Goal: Answer question/provide support

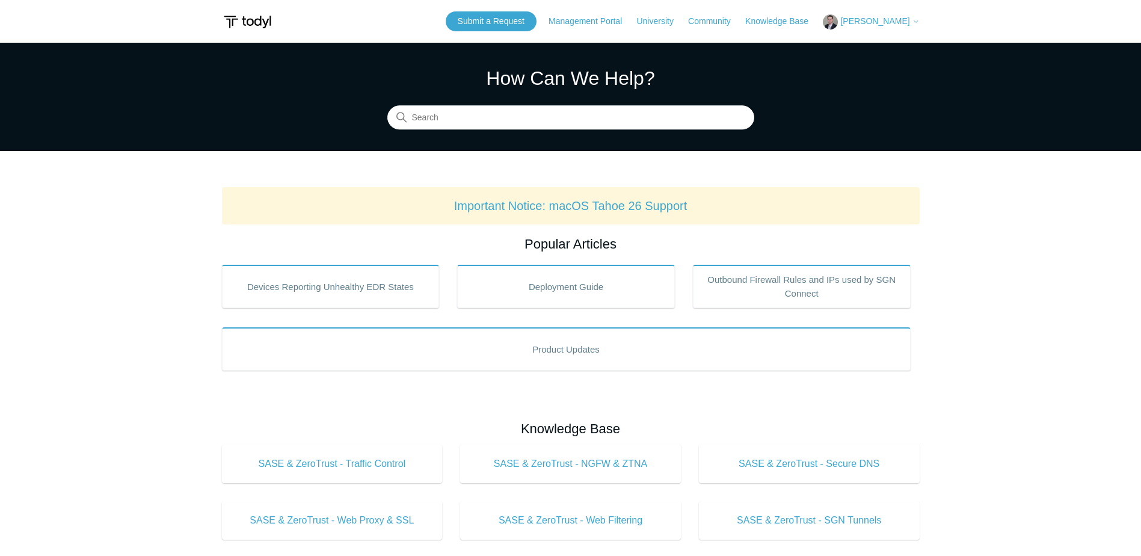
click at [868, 21] on span "[PERSON_NAME]" at bounding box center [874, 21] width 69 height 10
click at [866, 47] on link "My Support Requests" at bounding box center [881, 47] width 117 height 21
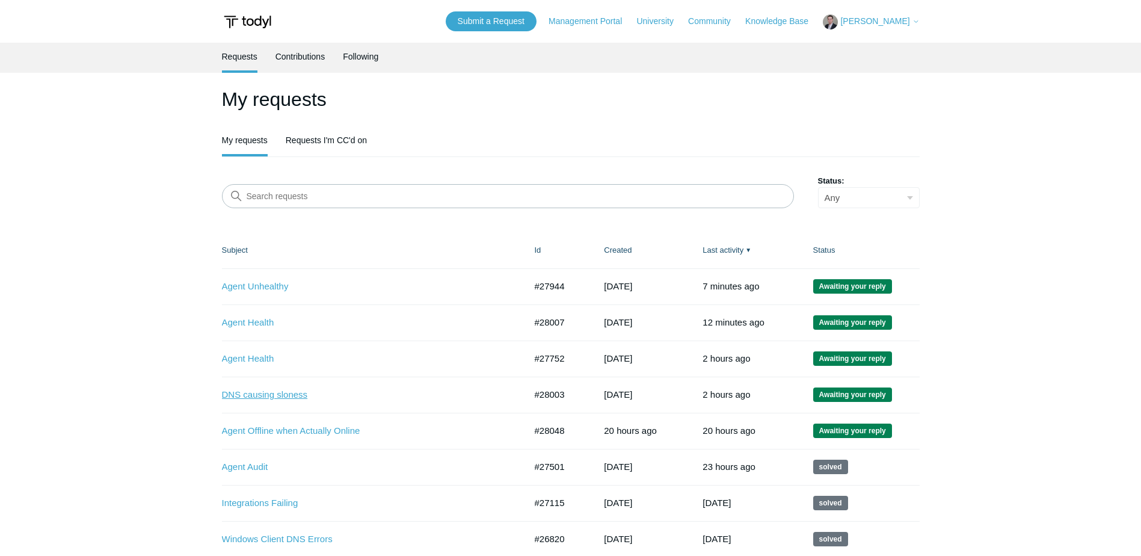
click at [267, 393] on link "DNS causing sloness" at bounding box center [365, 395] width 286 height 14
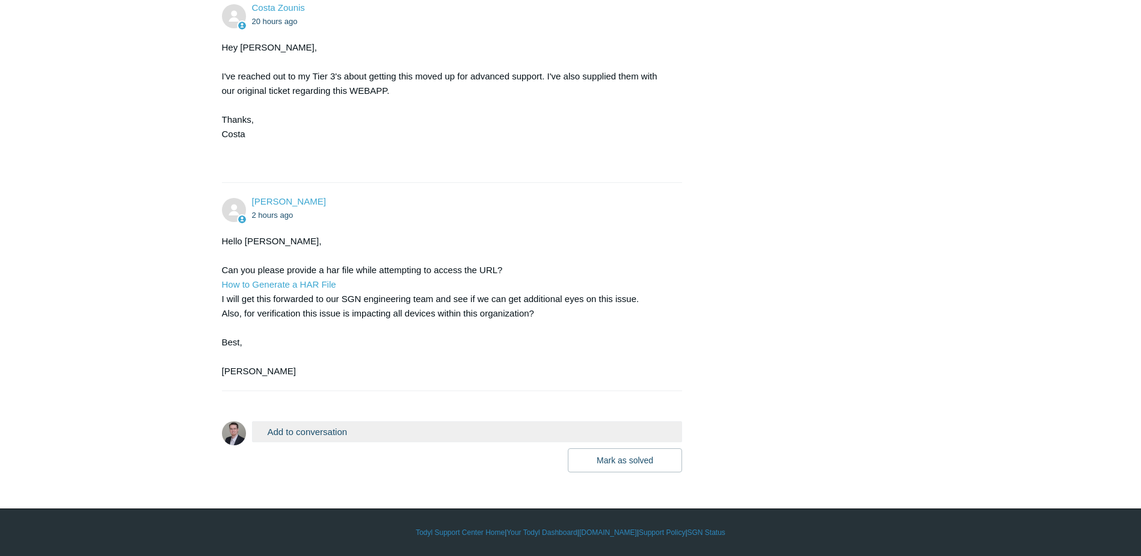
scroll to position [1255, 0]
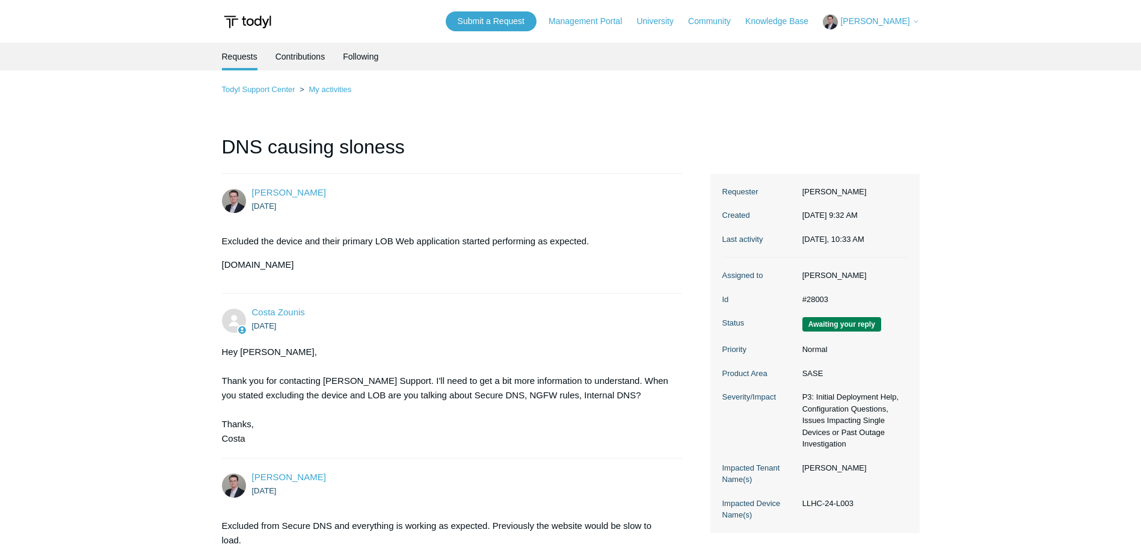
scroll to position [1255, 0]
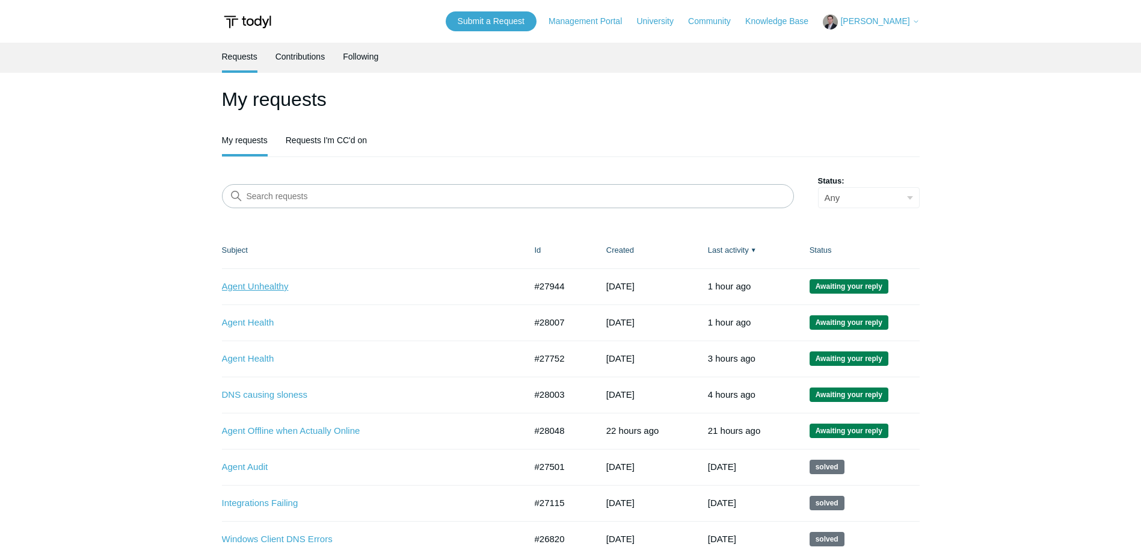
click at [265, 287] on link "Agent Unhealthy" at bounding box center [365, 287] width 286 height 14
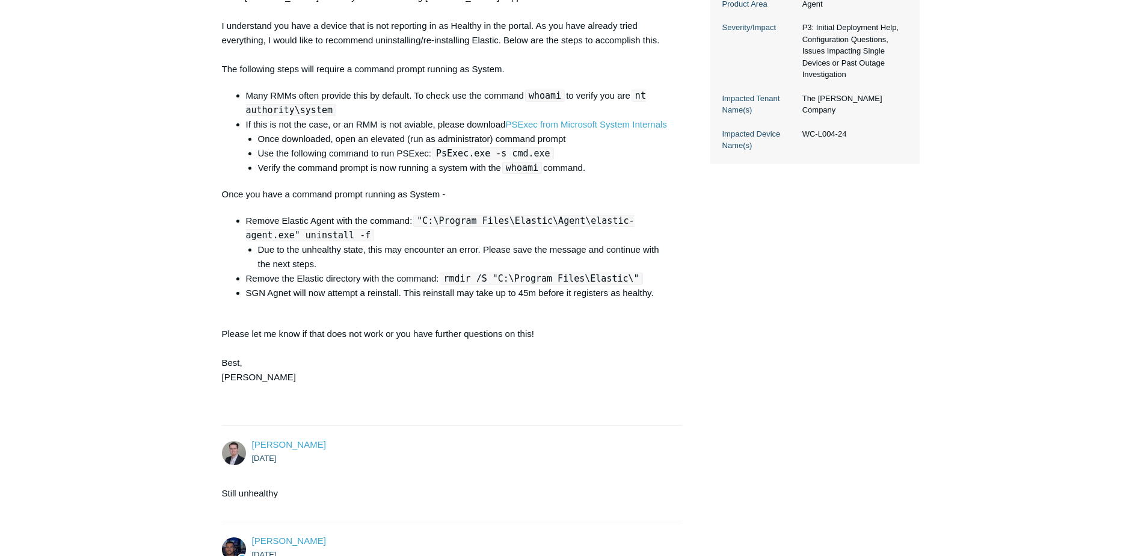
scroll to position [96, 0]
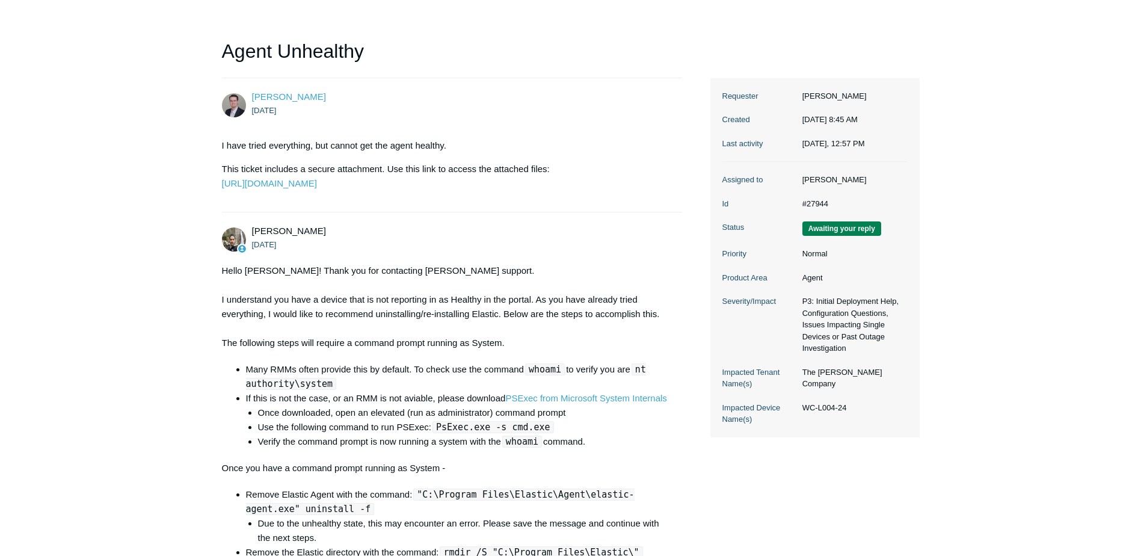
drag, startPoint x: 858, startPoint y: 417, endPoint x: 801, endPoint y: 418, distance: 57.1
click at [801, 414] on dd "WC-L004-24" at bounding box center [851, 408] width 111 height 12
copy dd "WC-L004-24"
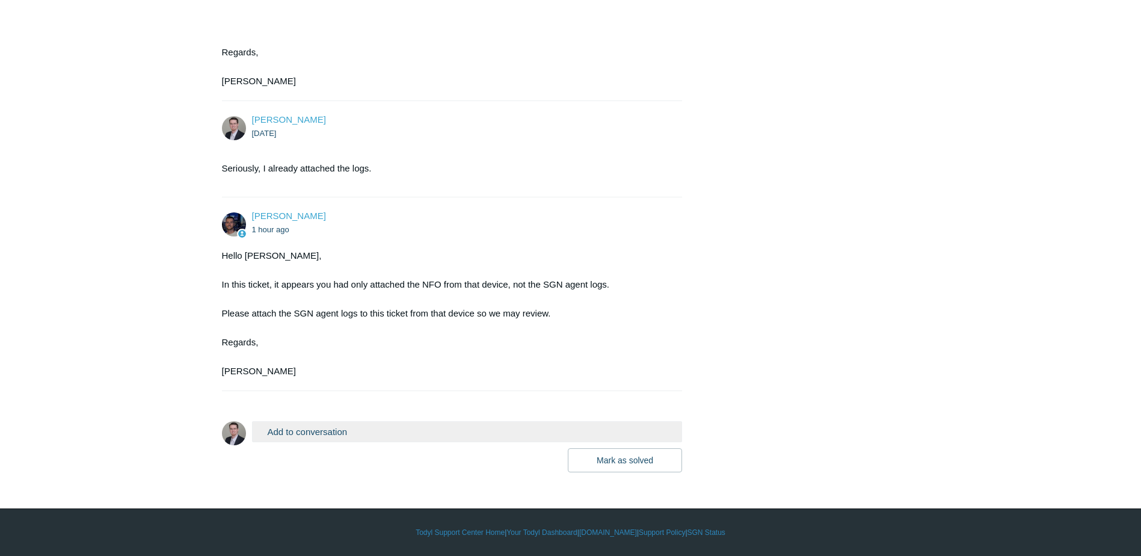
scroll to position [1899, 0]
click at [323, 430] on button "Add to conversation" at bounding box center [467, 431] width 431 height 21
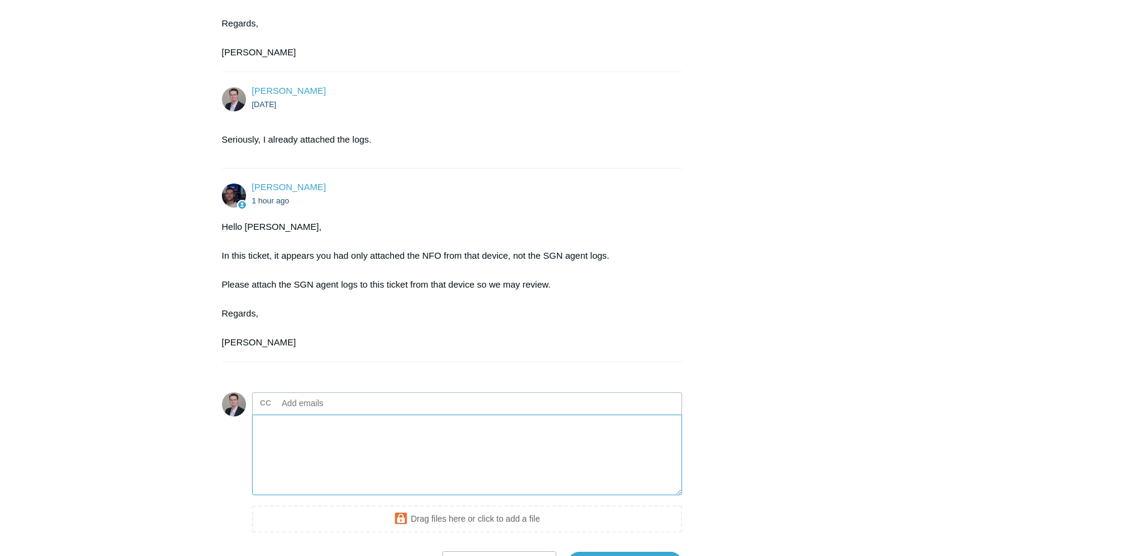
click at [311, 471] on textarea "Add your reply" at bounding box center [467, 454] width 431 height 81
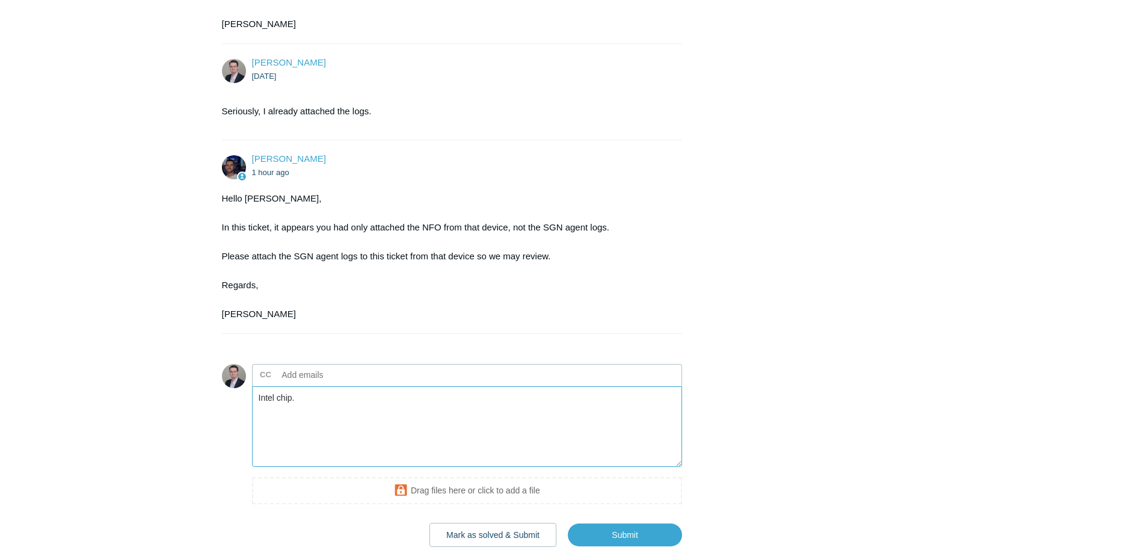
scroll to position [2031, 0]
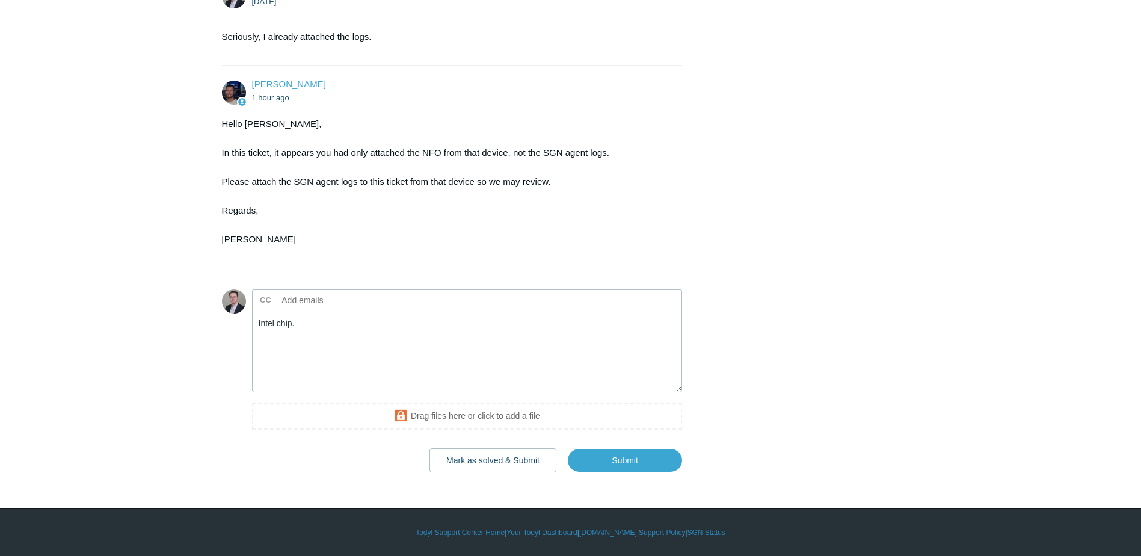
click at [421, 403] on iframe at bounding box center [467, 417] width 431 height 31
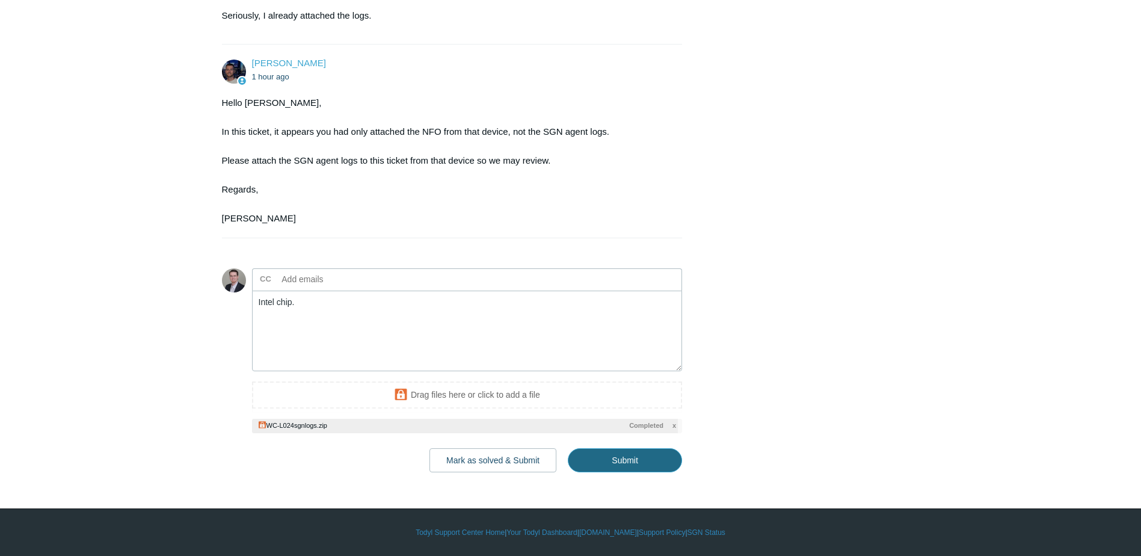
click at [646, 470] on input "Submit" at bounding box center [625, 460] width 114 height 24
type textarea "Intel chip. This ticket includes a secure attachment. Use this link to access t…"
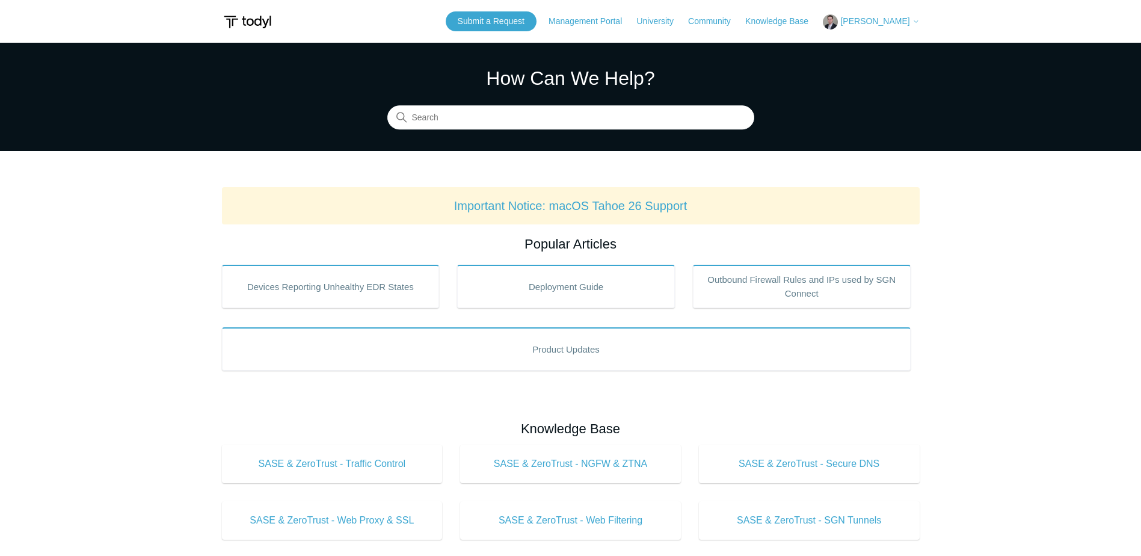
click at [891, 29] on button "[PERSON_NAME]" at bounding box center [871, 21] width 96 height 15
click at [891, 44] on link "My Support Requests" at bounding box center [881, 47] width 117 height 21
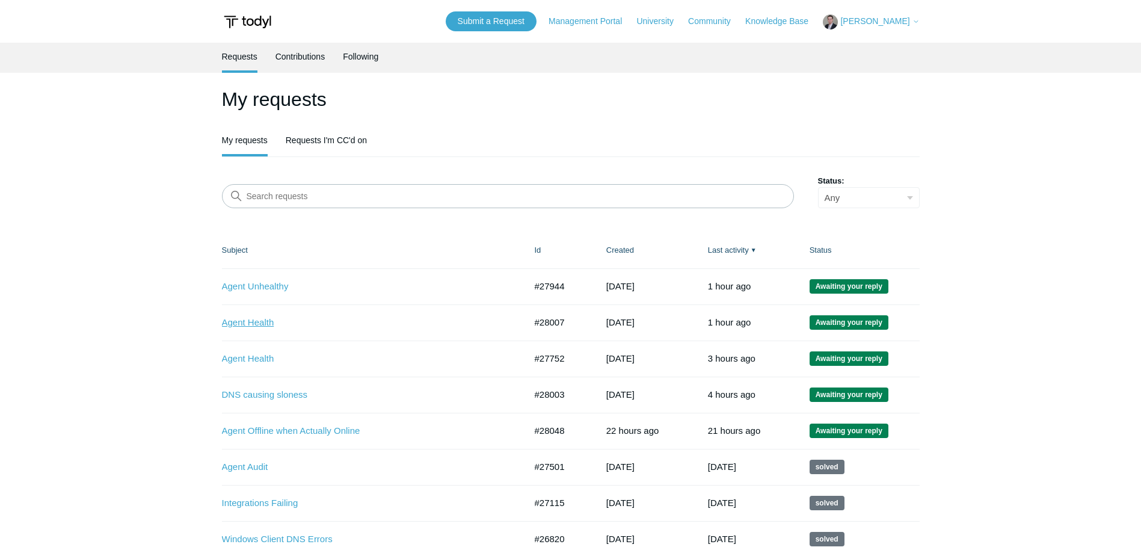
click at [253, 324] on link "Agent Health" at bounding box center [365, 323] width 286 height 14
click at [253, 356] on link "Agent Health" at bounding box center [365, 359] width 286 height 14
click at [265, 281] on link "Agent Unhealthy" at bounding box center [365, 287] width 286 height 14
click at [242, 320] on link "Agent Health" at bounding box center [365, 323] width 286 height 14
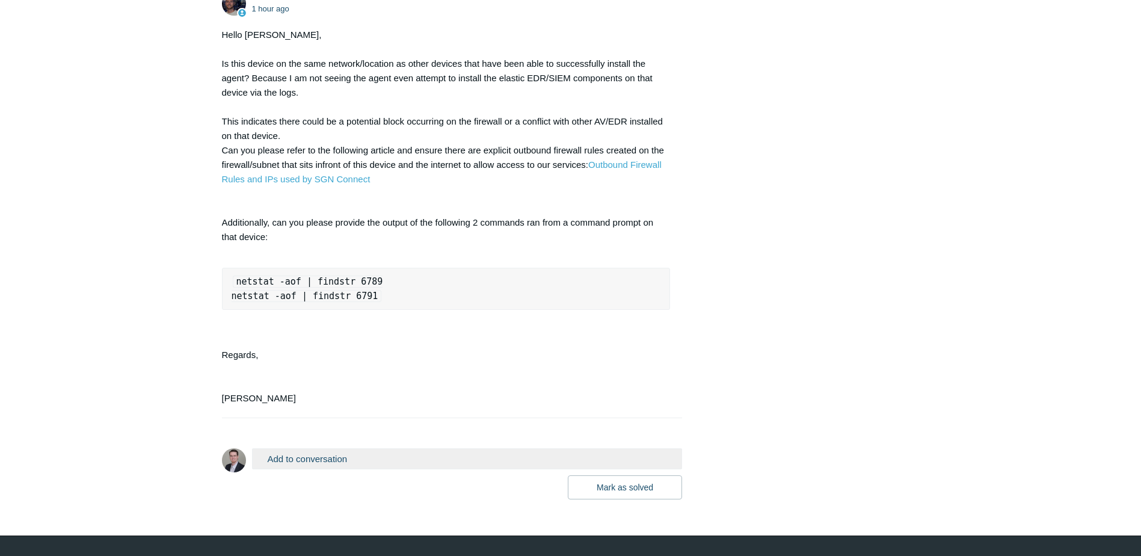
scroll to position [925, 0]
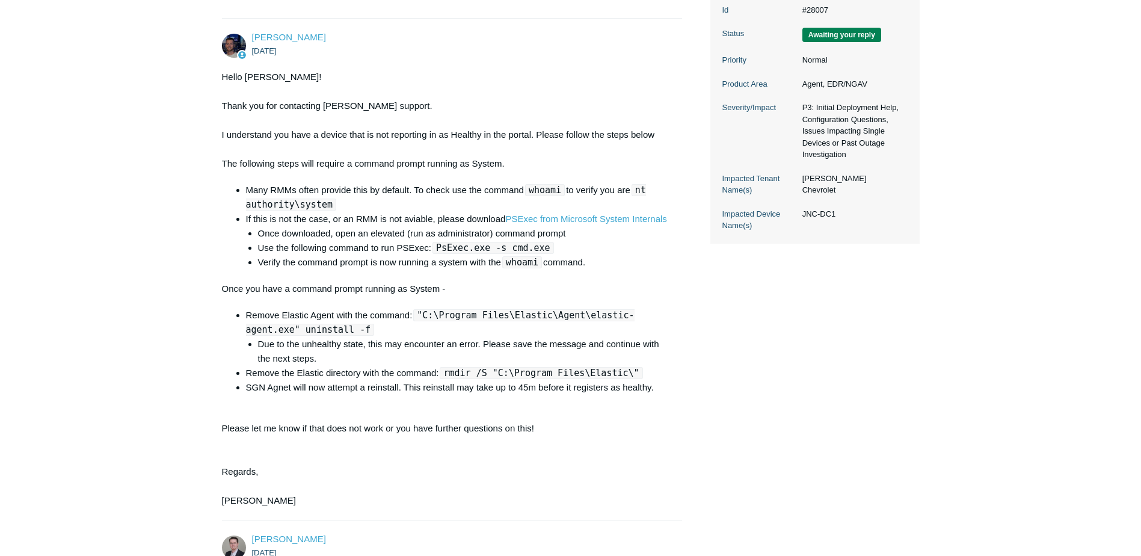
scroll to position [203, 0]
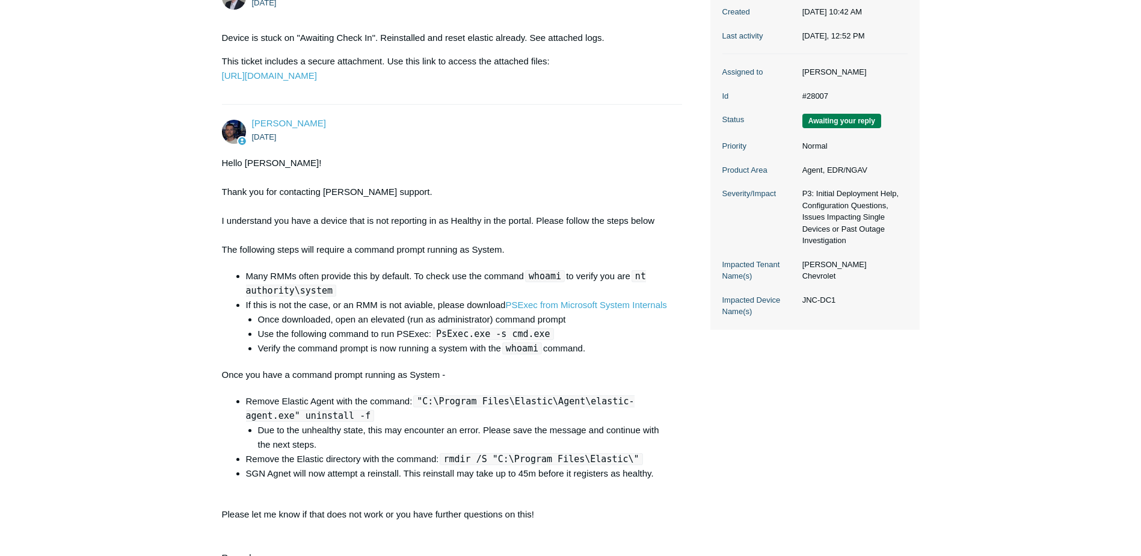
drag, startPoint x: 841, startPoint y: 308, endPoint x: 803, endPoint y: 310, distance: 37.3
click at [803, 306] on dd "JNC-DC1" at bounding box center [851, 300] width 111 height 12
copy dd "JNC-DC1"
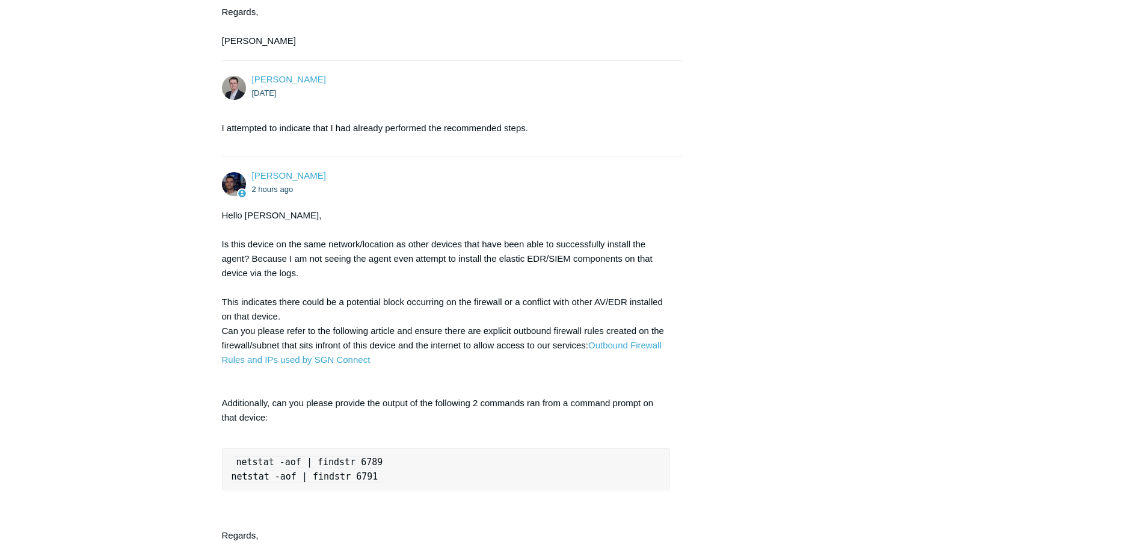
scroll to position [985, 0]
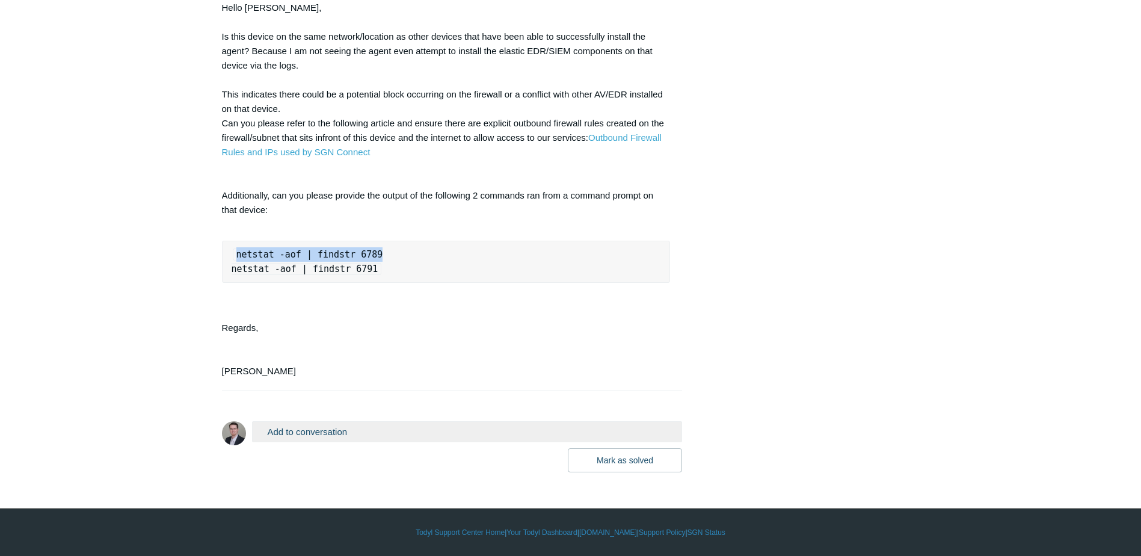
drag, startPoint x: 375, startPoint y: 260, endPoint x: 234, endPoint y: 254, distance: 140.3
click at [234, 254] on pre "netstat -aof | findstr 6789 netstat -aof | findstr 6791" at bounding box center [446, 262] width 449 height 42
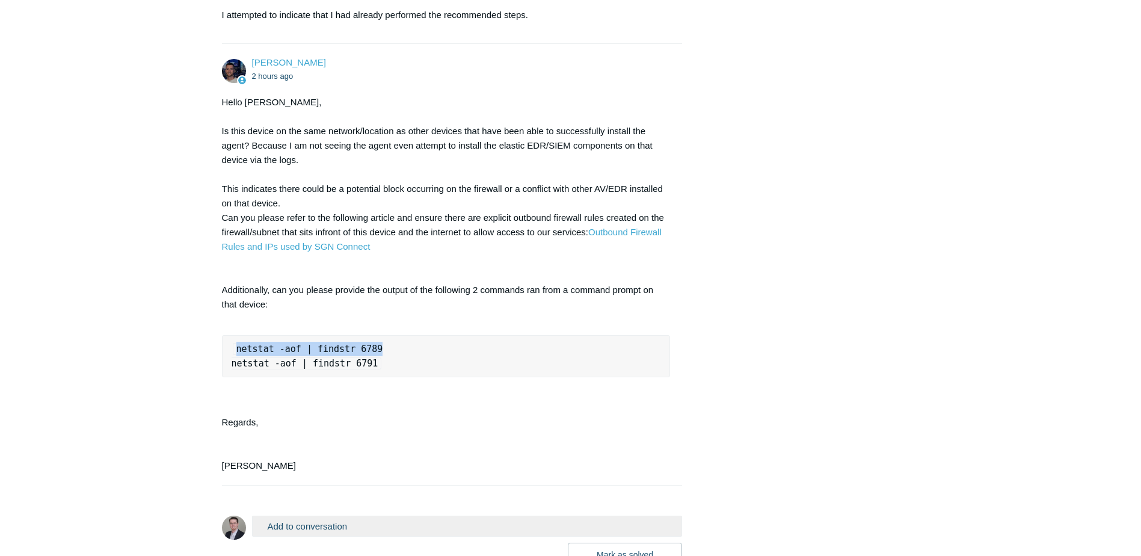
scroll to position [865, 0]
